Goal: Task Accomplishment & Management: Manage account settings

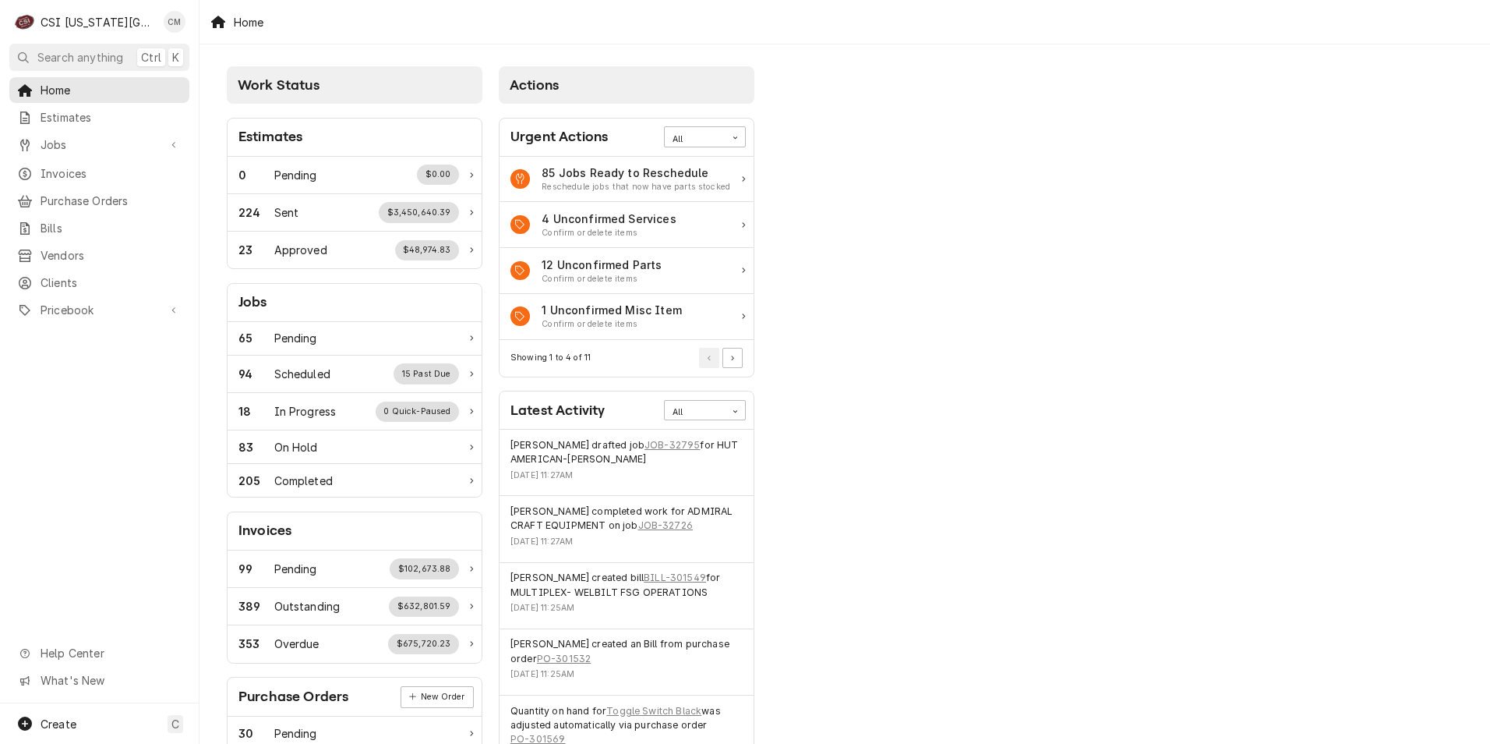
click at [997, 19] on div "Home" at bounding box center [845, 22] width 1291 height 44
click at [175, 21] on div "Chancellor Morris's Avatar" at bounding box center [175, 22] width 22 height 22
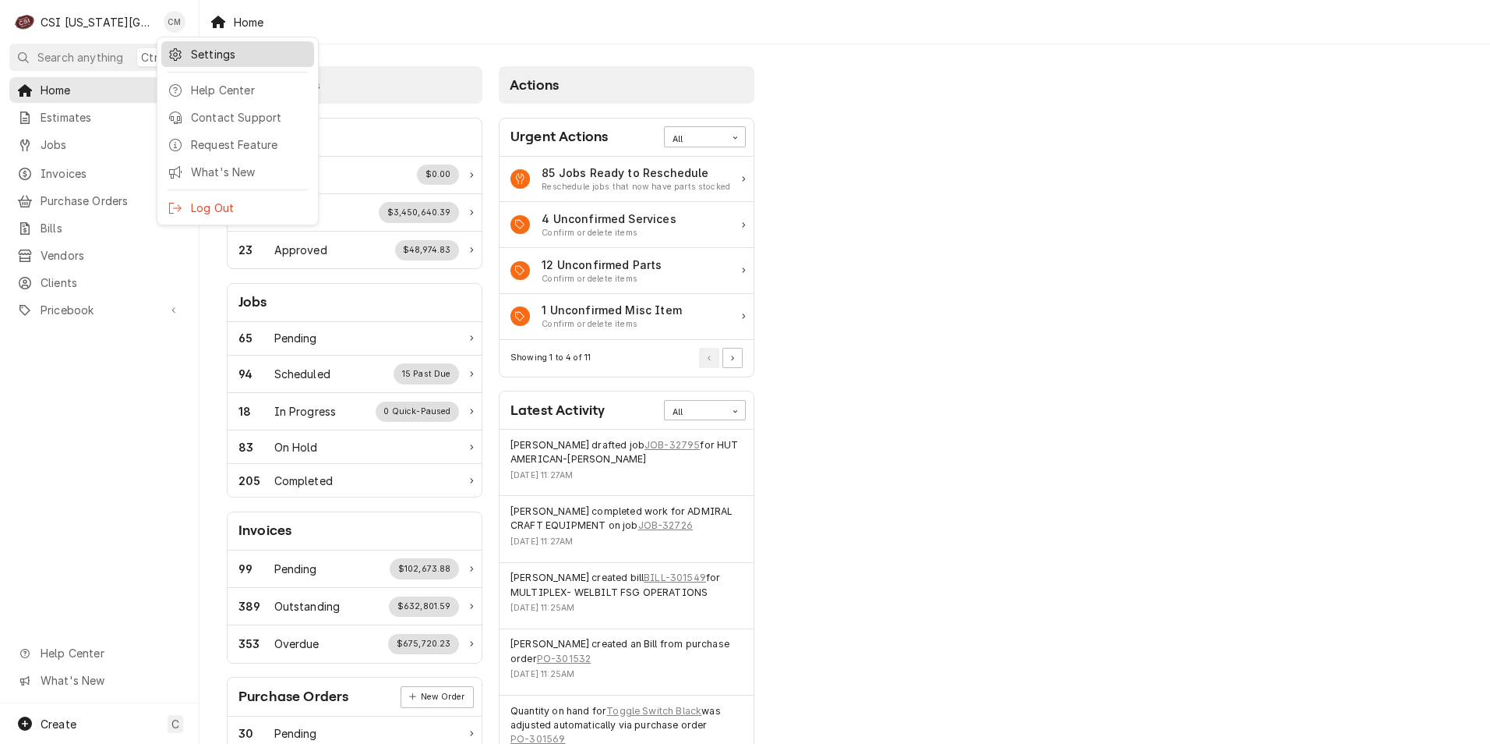
click at [217, 64] on link "Settings" at bounding box center [237, 54] width 153 height 26
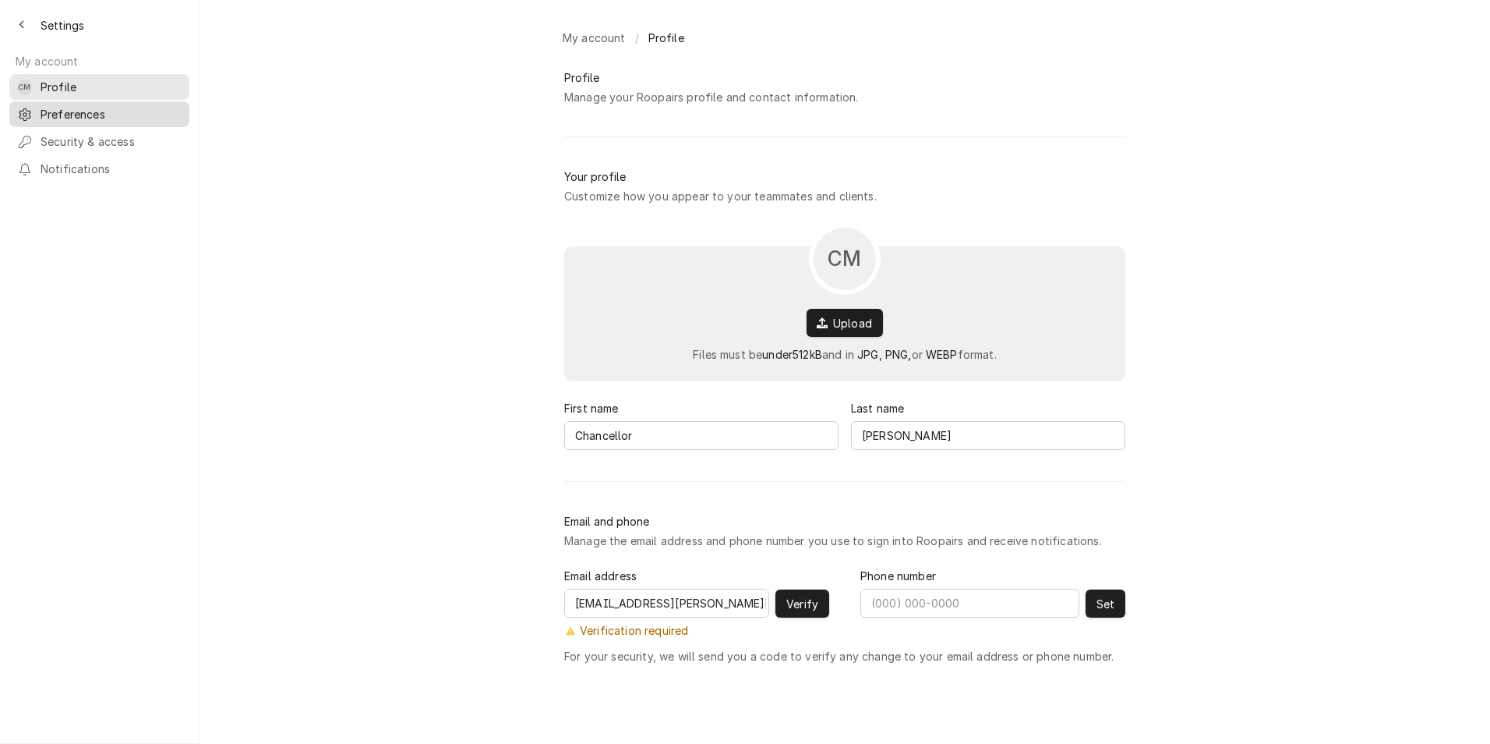
click at [94, 119] on link "Preferences" at bounding box center [99, 114] width 180 height 26
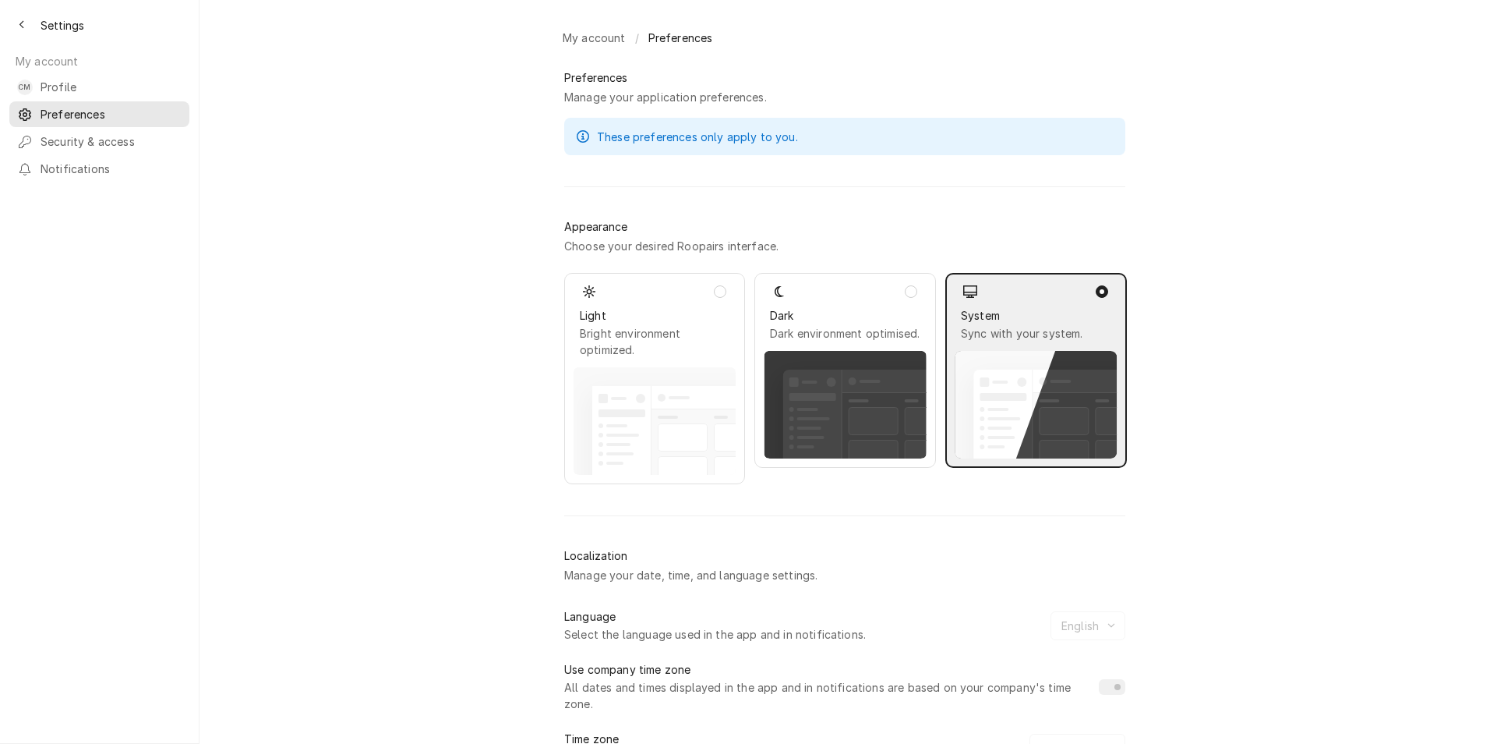
drag, startPoint x: 1047, startPoint y: 359, endPoint x: 964, endPoint y: 348, distance: 84.1
click at [1047, 359] on rect "Dynamic Content Wrapper" at bounding box center [1035, 405] width 160 height 108
click at [22, 23] on icon "Back to previous page" at bounding box center [21, 25] width 5 height 9
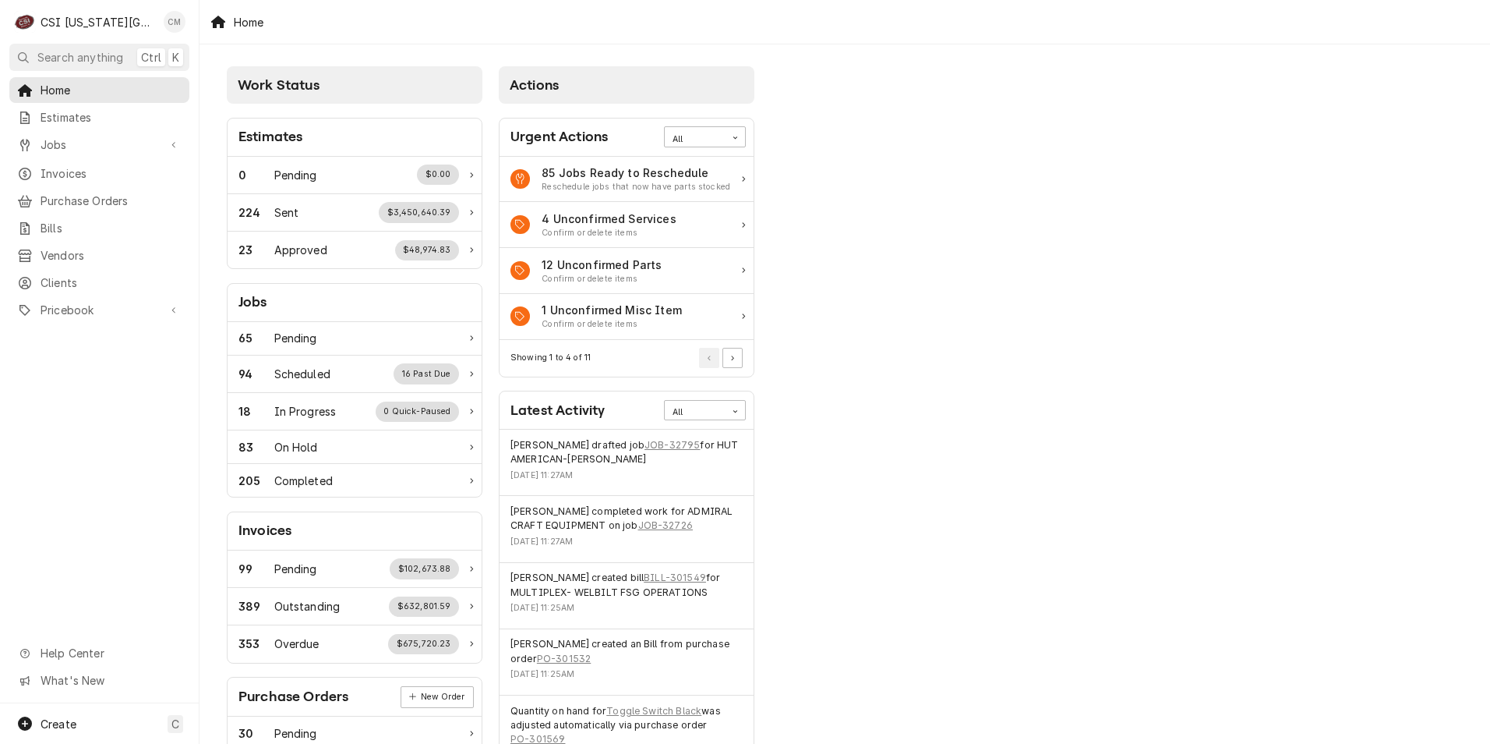
click at [179, 21] on div "Chancellor Morris's Avatar" at bounding box center [175, 22] width 22 height 22
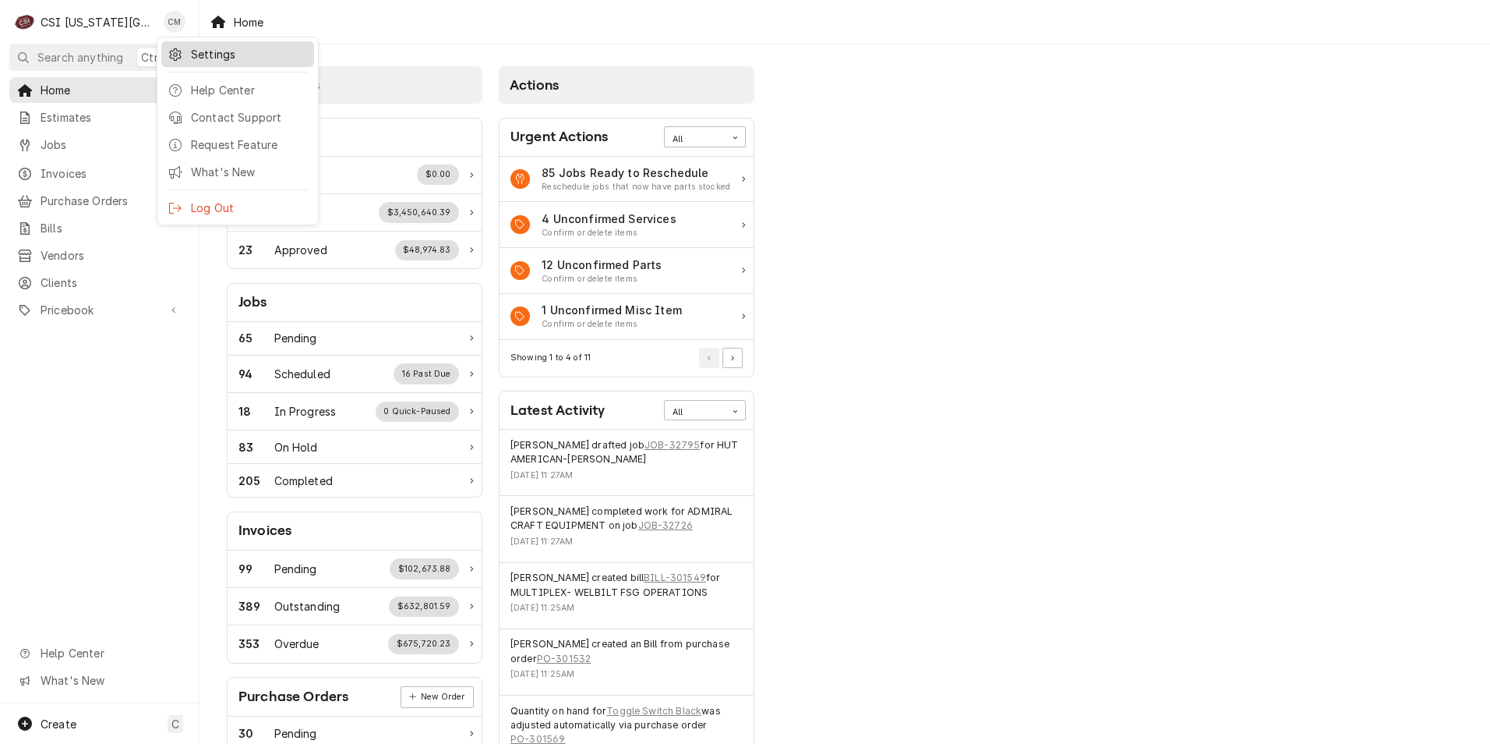
click at [222, 60] on div "Settings" at bounding box center [249, 54] width 117 height 16
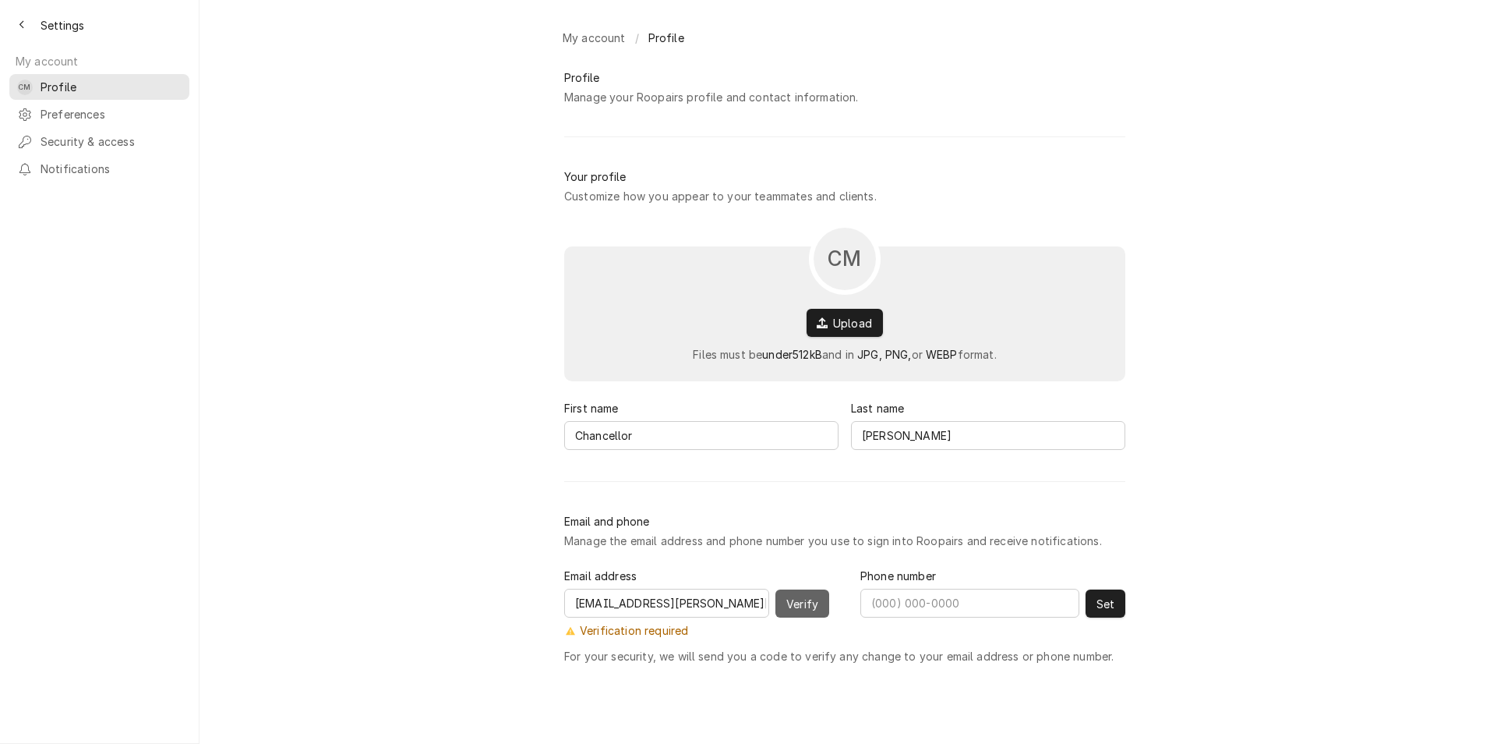
click at [800, 606] on span "Verify" at bounding box center [802, 603] width 38 height 16
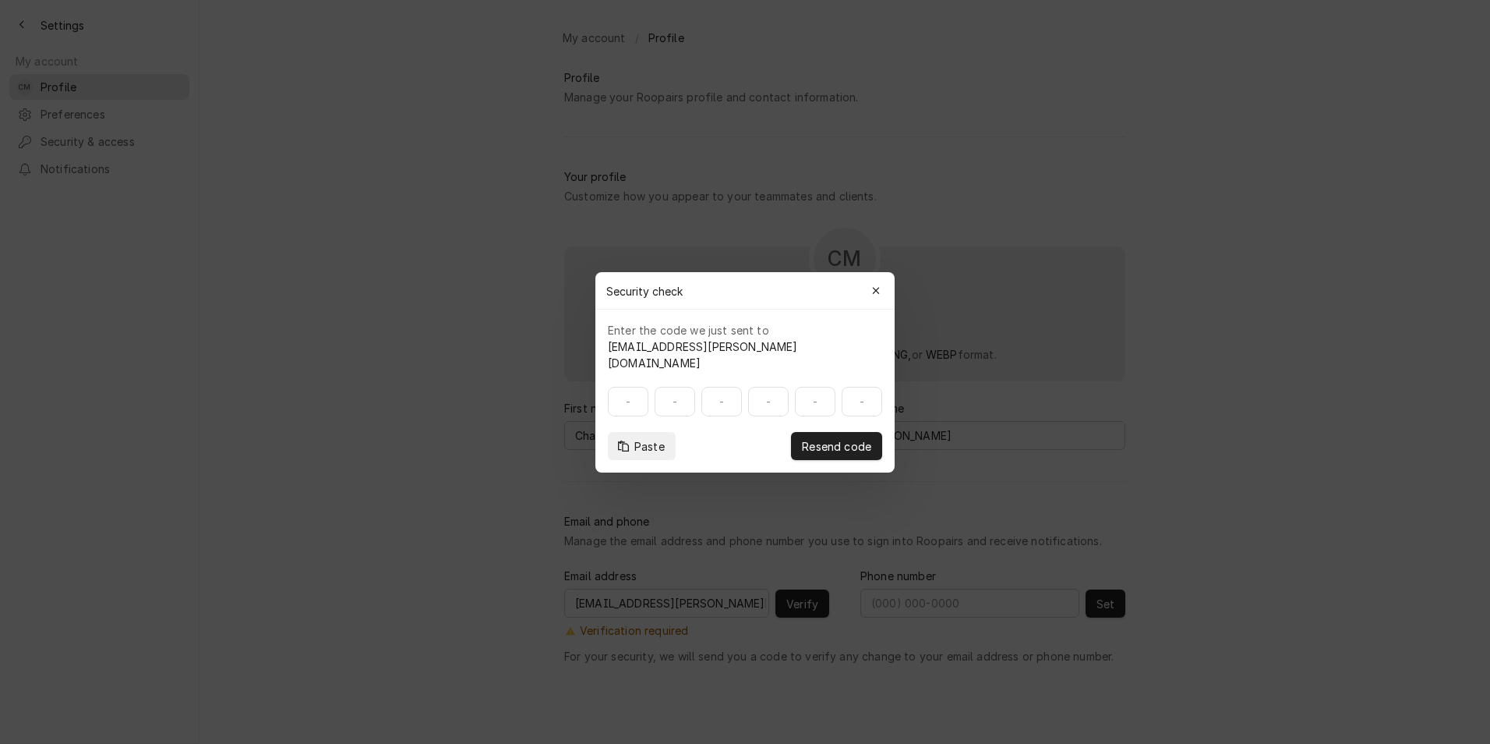
click at [632, 388] on input at bounding box center [745, 402] width 274 height 30
paste input "225021"
type input "225021"
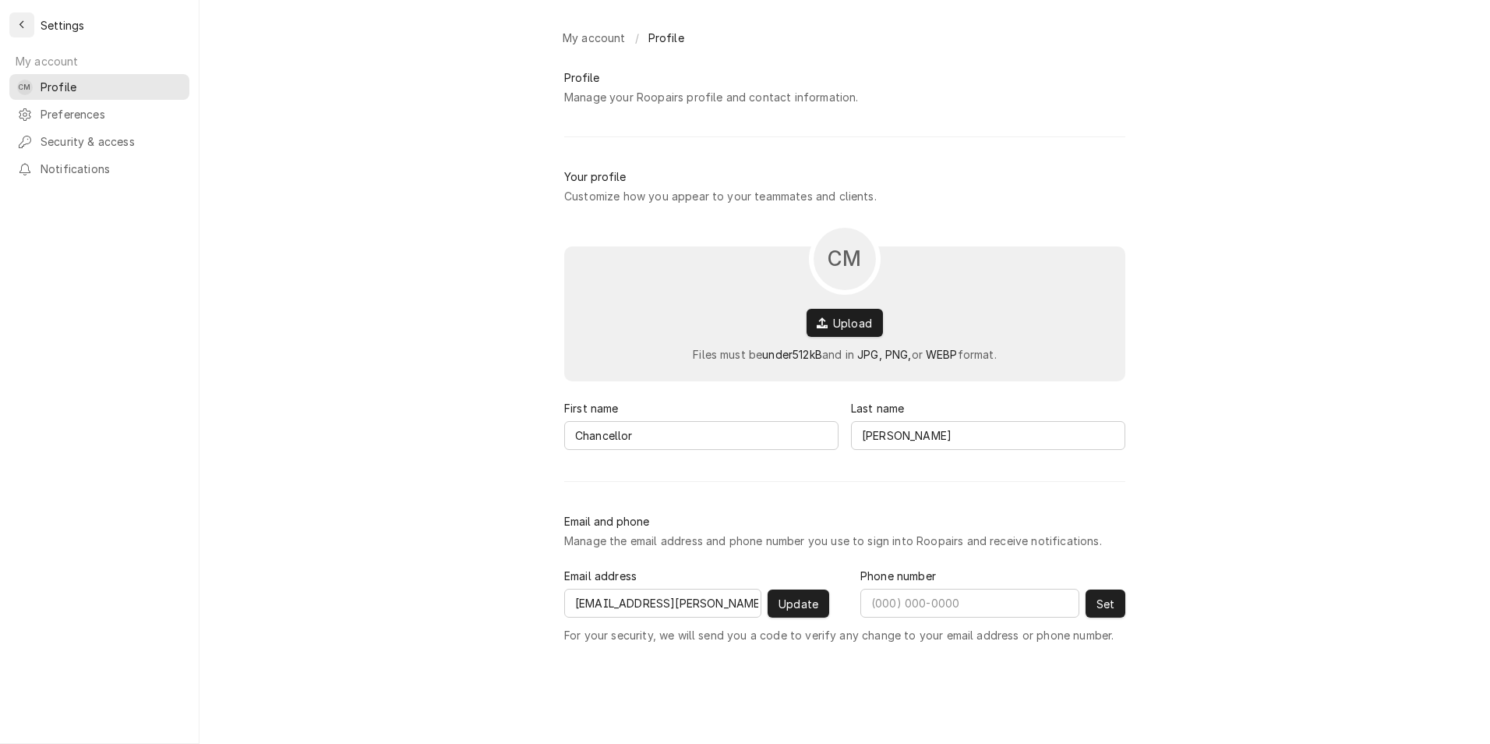
click at [19, 23] on icon "Back to previous page" at bounding box center [22, 24] width 7 height 11
